Goal: Task Accomplishment & Management: Manage account settings

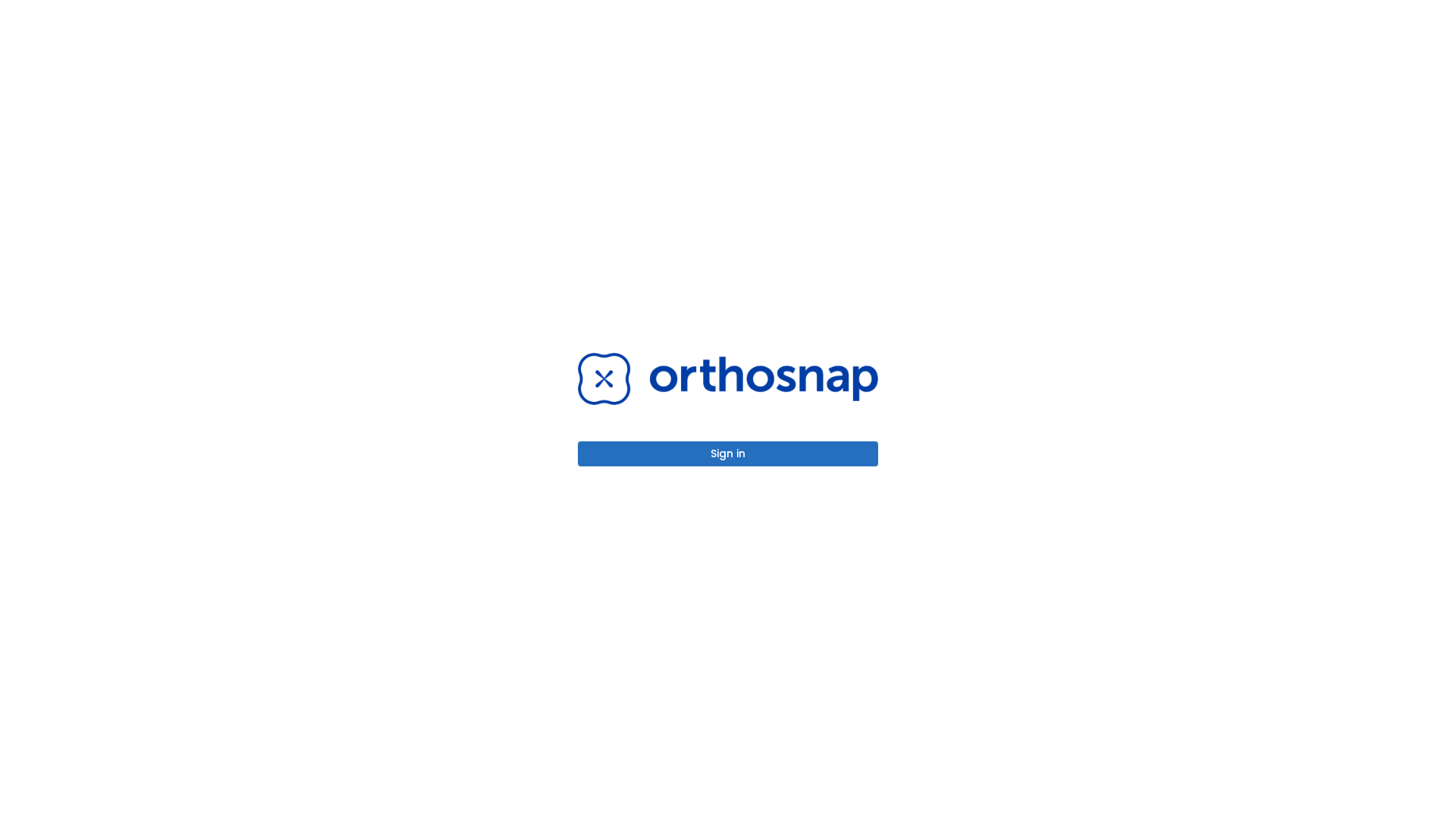
click at [728, 453] on button "Sign in" at bounding box center [728, 454] width 300 height 25
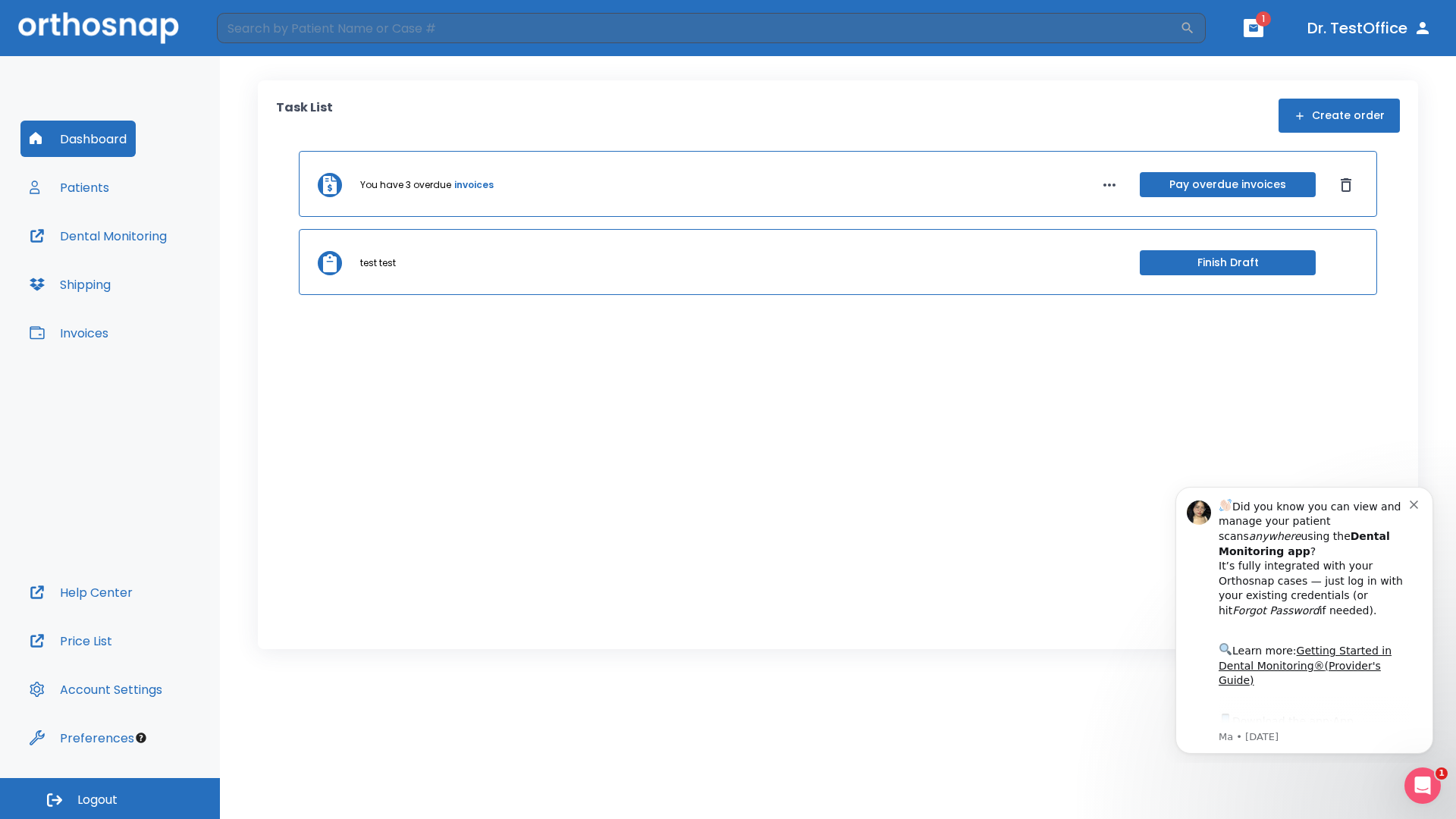
click at [110, 798] on span "Logout" at bounding box center [98, 799] width 41 height 16
